Goal: Book appointment/travel/reservation

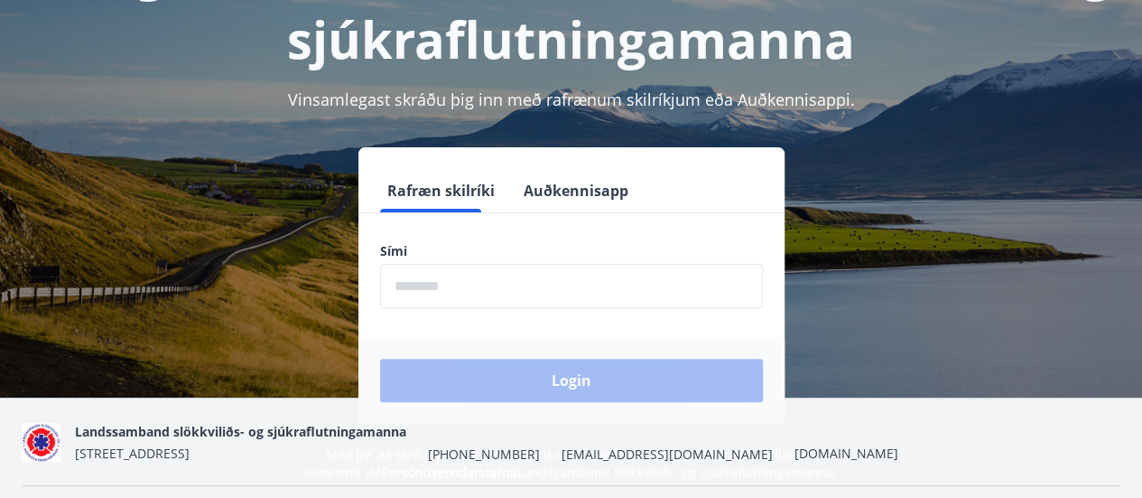
scroll to position [166, 0]
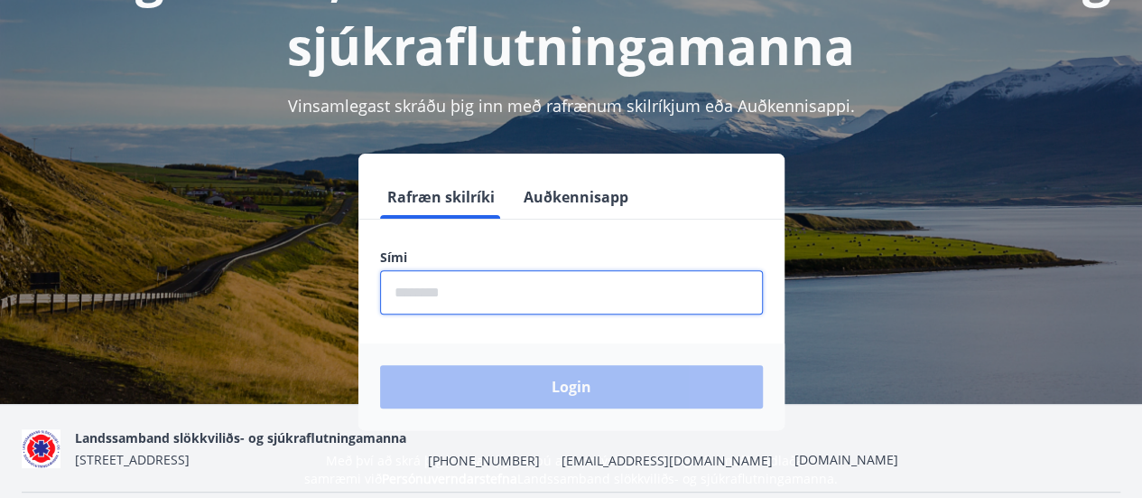
click at [550, 287] on input "phone" at bounding box center [571, 292] width 383 height 44
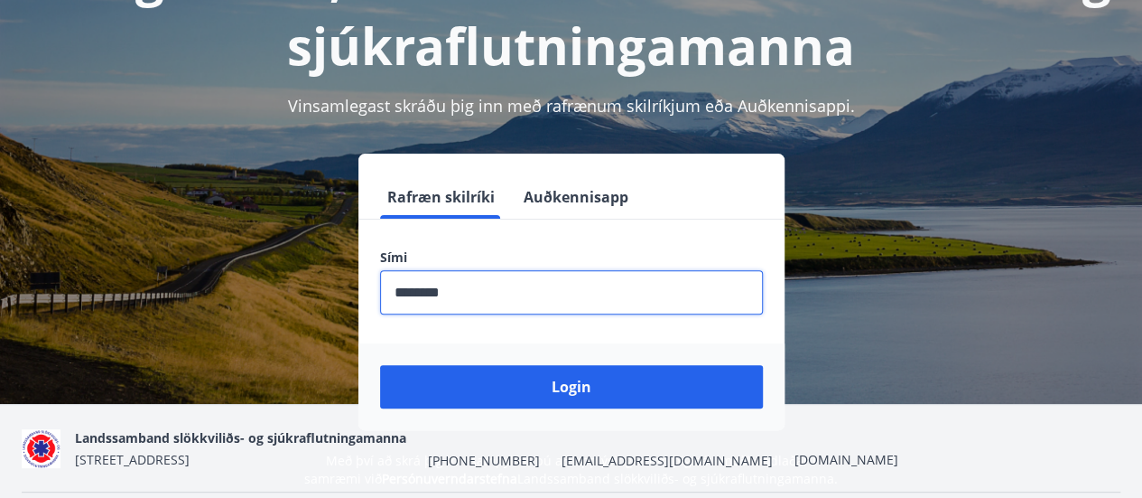
type input "********"
click at [380, 365] on button "Login" at bounding box center [571, 386] width 383 height 43
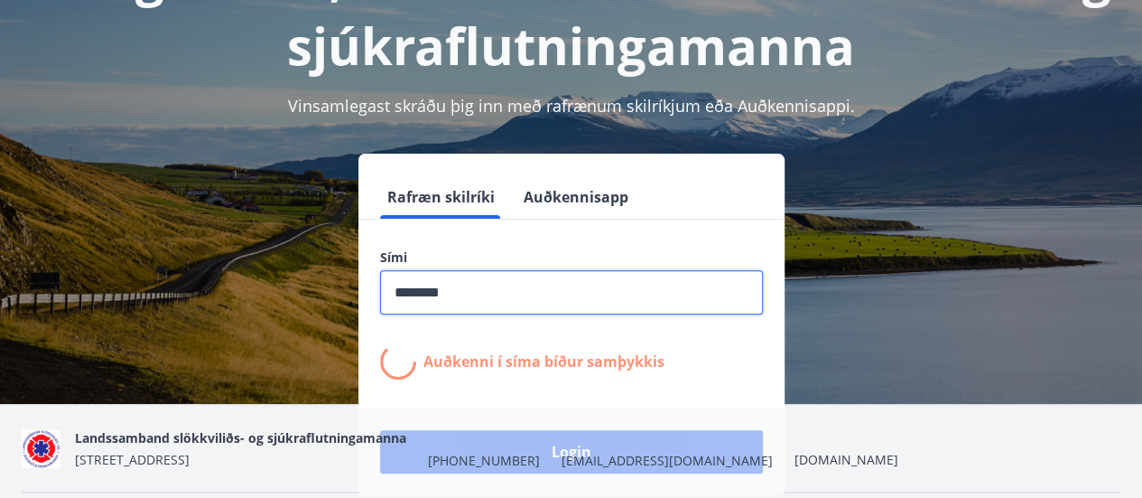
scroll to position [221, 0]
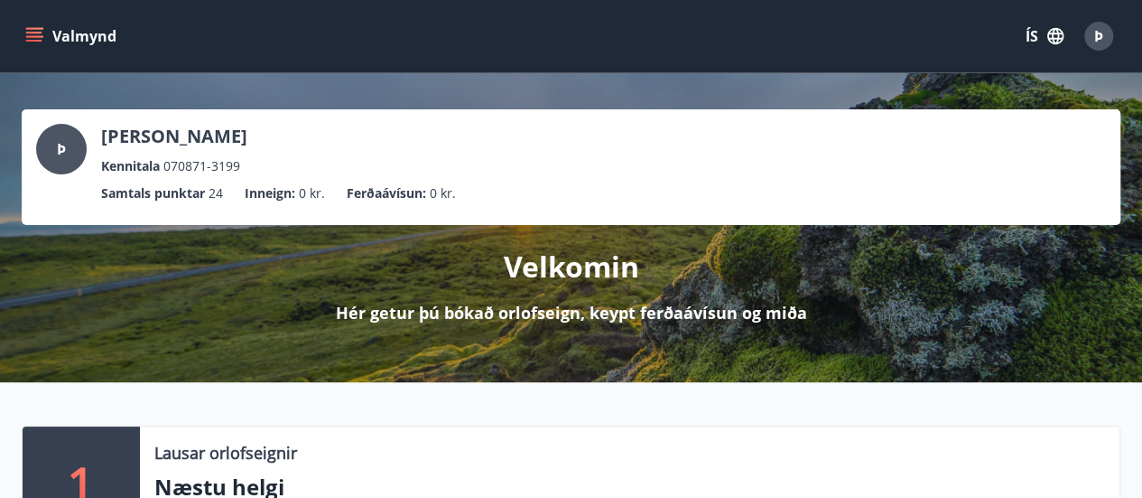
click at [29, 35] on icon "menu" at bounding box center [36, 36] width 20 height 2
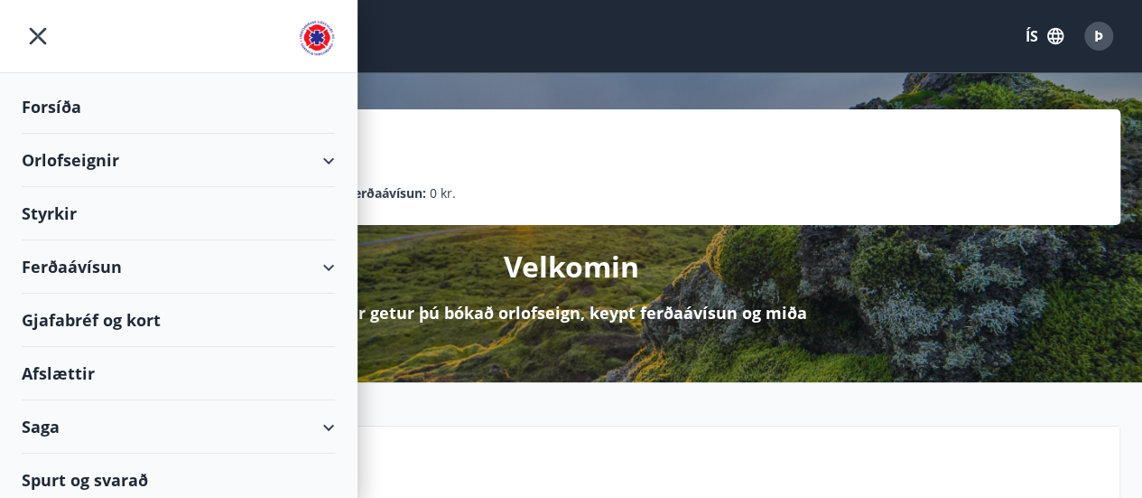
click at [98, 152] on div "Orlofseignir" at bounding box center [178, 160] width 313 height 53
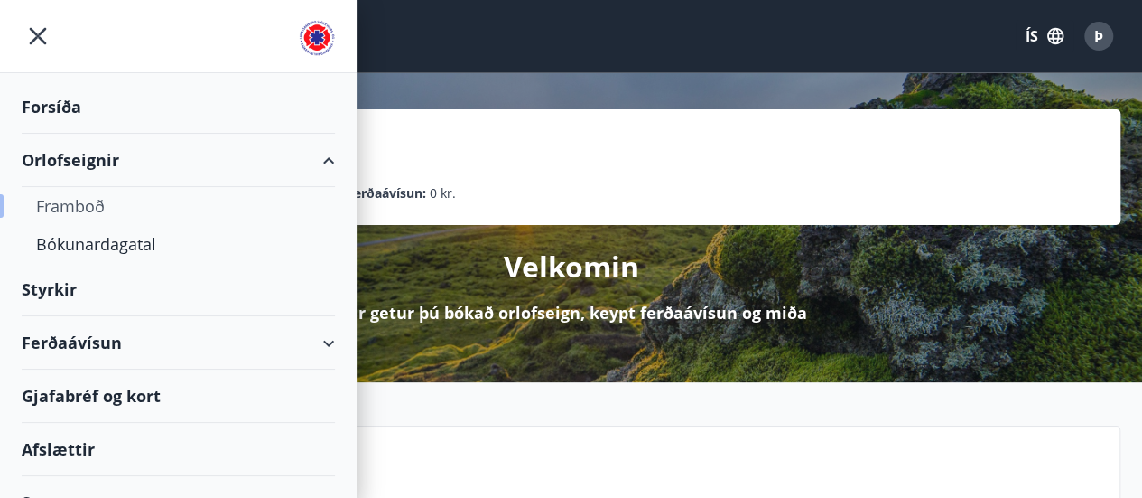
click at [96, 207] on div "Framboð" at bounding box center [178, 206] width 284 height 38
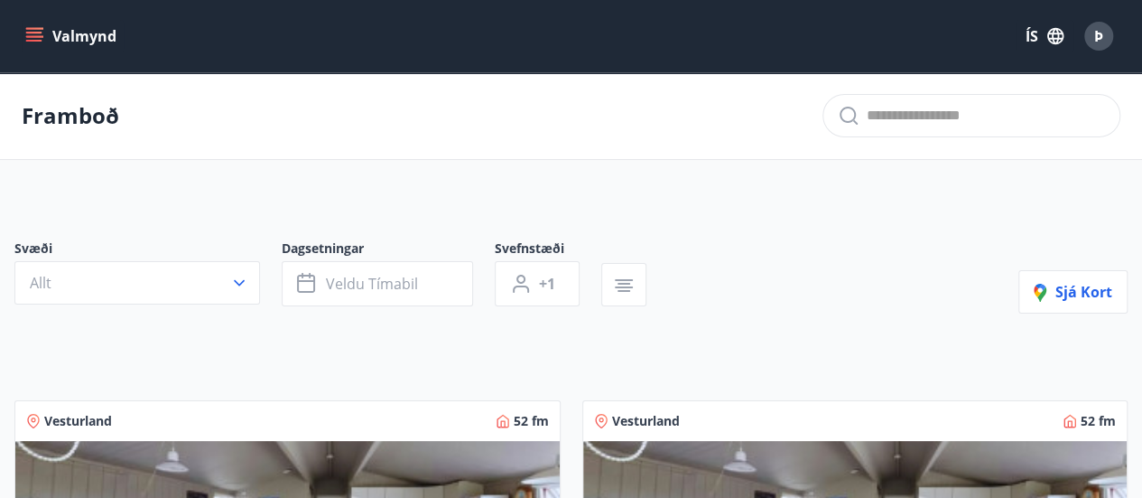
click at [38, 31] on icon "menu" at bounding box center [34, 36] width 18 height 18
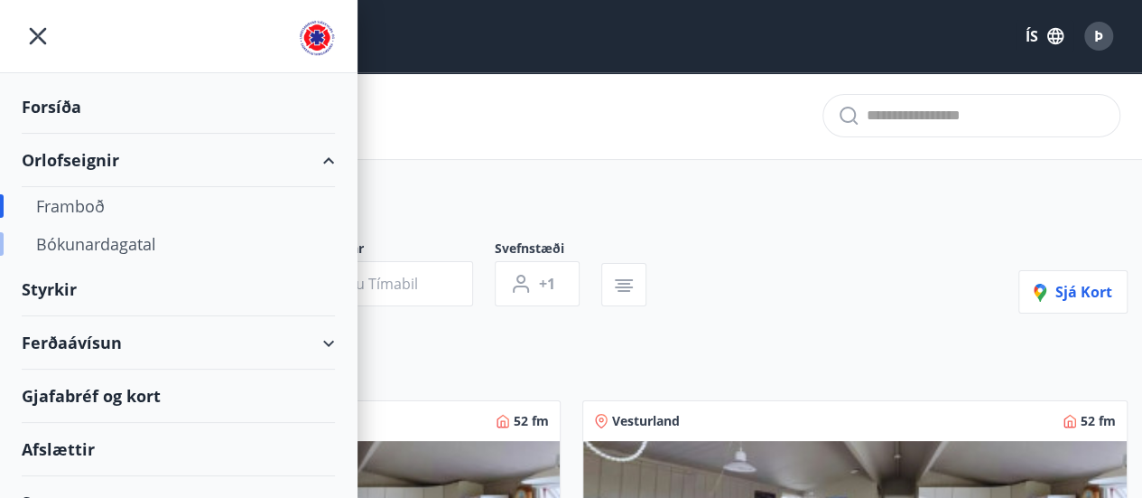
click at [72, 255] on div "Bókunardagatal" at bounding box center [178, 244] width 284 height 38
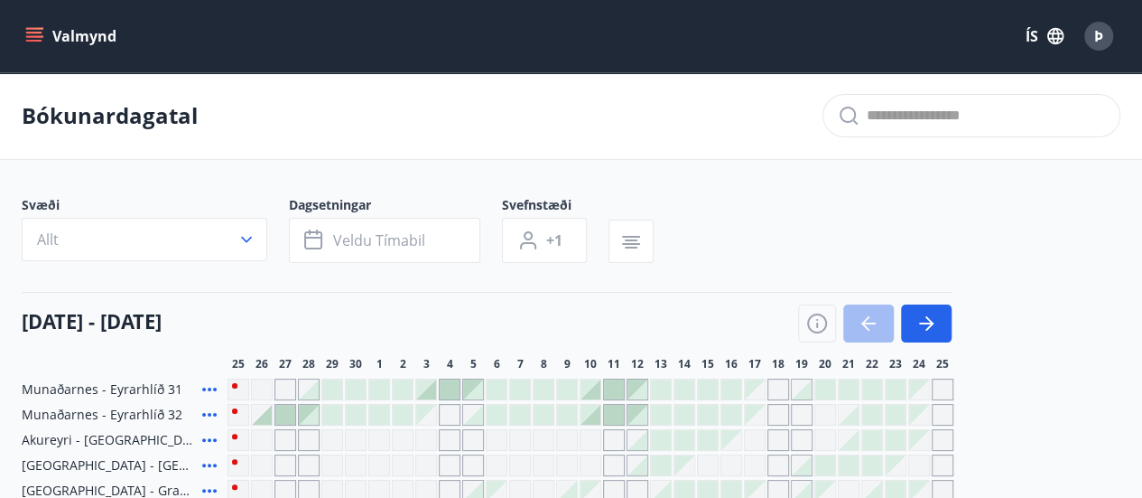
scroll to position [191, 0]
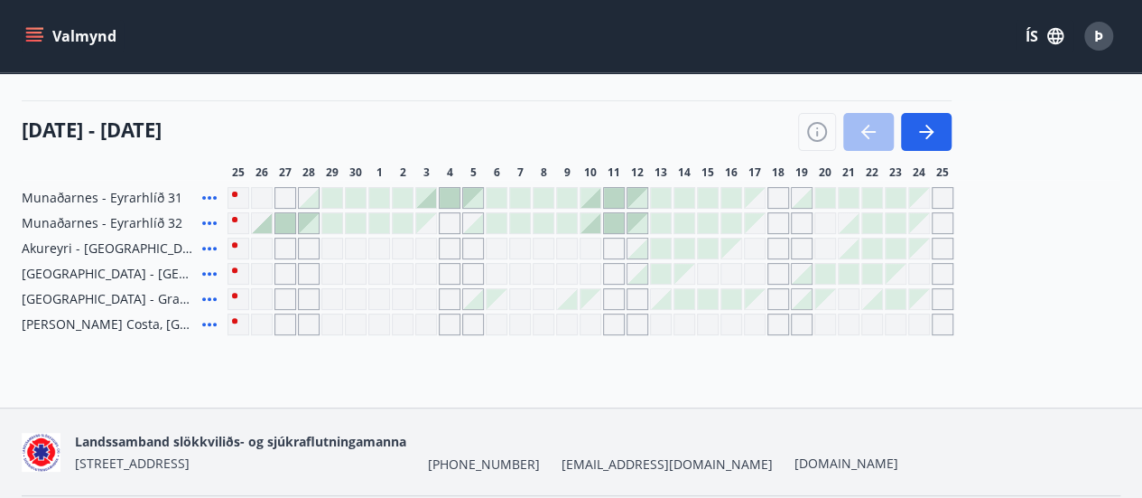
click at [944, 296] on div "Gráir dagar eru ekki bókanlegir" at bounding box center [943, 299] width 22 height 22
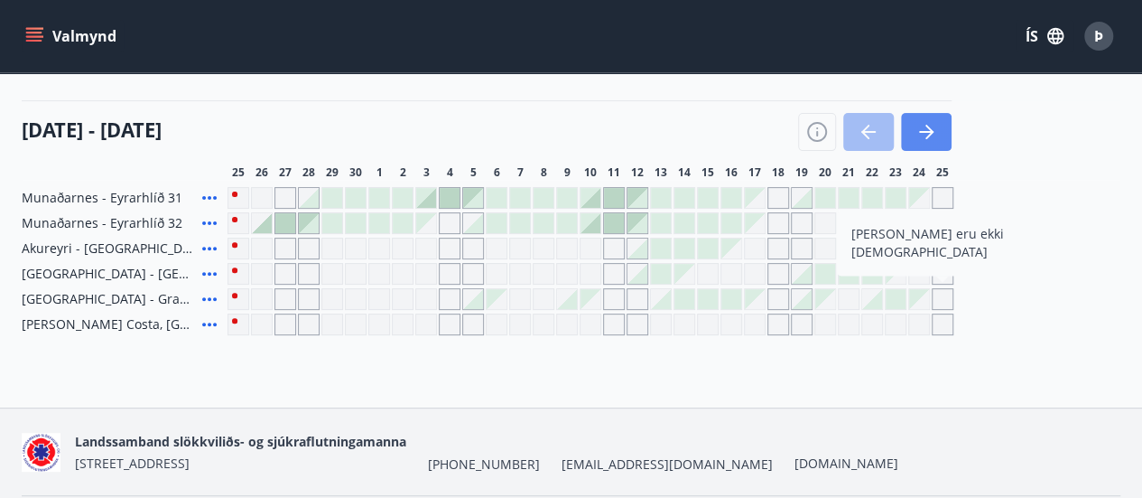
click at [927, 129] on icon "button" at bounding box center [927, 132] width 22 height 22
